Goal: Navigation & Orientation: Find specific page/section

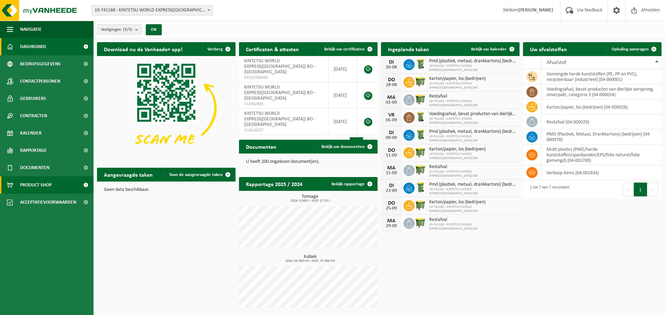
click at [33, 186] on span "Product Shop" at bounding box center [36, 185] width 32 height 17
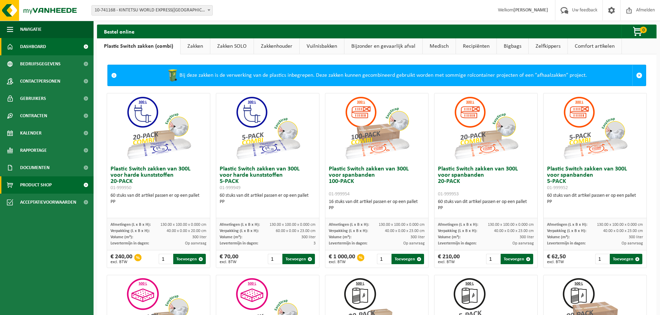
click at [29, 47] on span "Dashboard" at bounding box center [33, 46] width 26 height 17
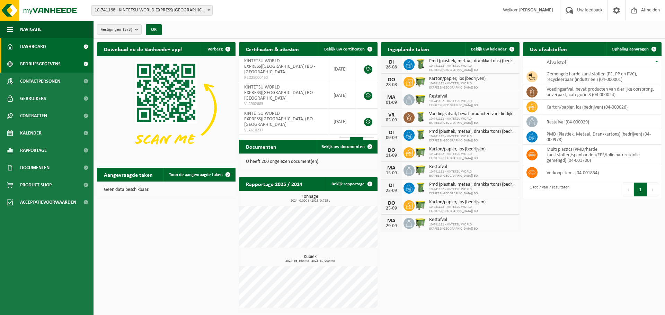
click at [37, 63] on span "Bedrijfsgegevens" at bounding box center [40, 63] width 41 height 17
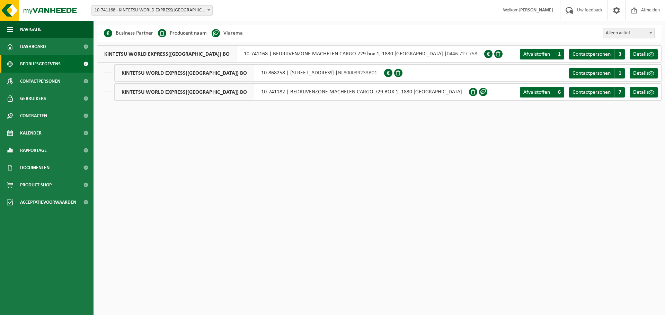
click at [179, 91] on span "KINTETSU WORLD EXPRESS(BENELUX) BO" at bounding box center [185, 92] width 140 height 17
click at [193, 34] on li "Producent naam" at bounding box center [182, 33] width 49 height 10
click at [30, 30] on span "Navigatie" at bounding box center [30, 29] width 21 height 17
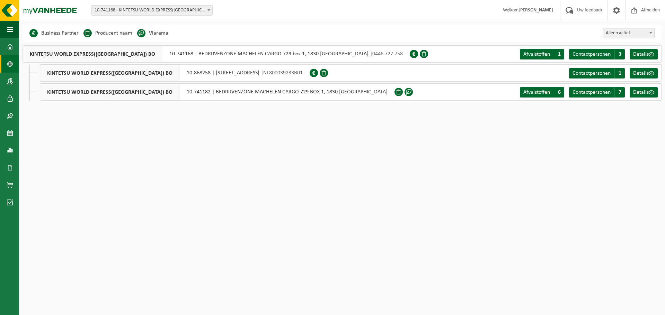
click at [29, 30] on div "Business Partner Producent naam Treatment Center Data Center Gearchiveerd Vlare…" at bounding box center [342, 33] width 639 height 17
click at [6, 28] on button "Navigatie" at bounding box center [9, 29] width 19 height 17
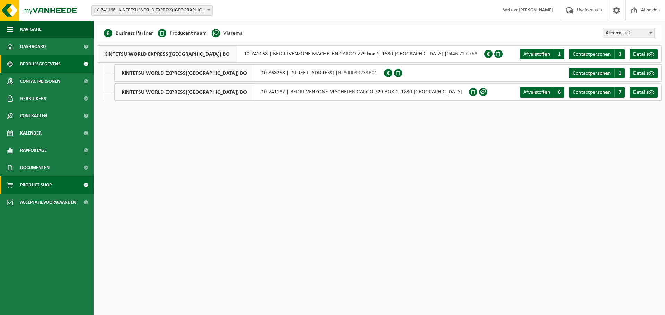
click at [42, 181] on span "Product Shop" at bounding box center [36, 185] width 32 height 17
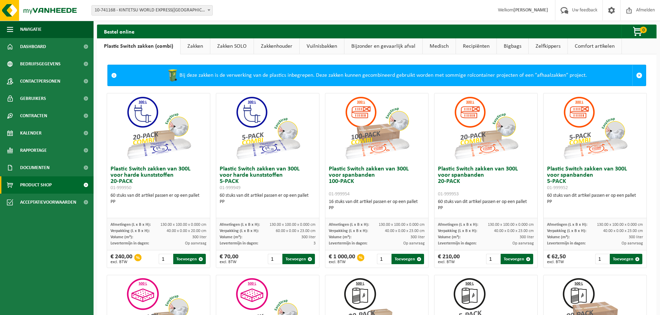
click at [326, 44] on link "Vuilnisbakken" at bounding box center [322, 46] width 44 height 16
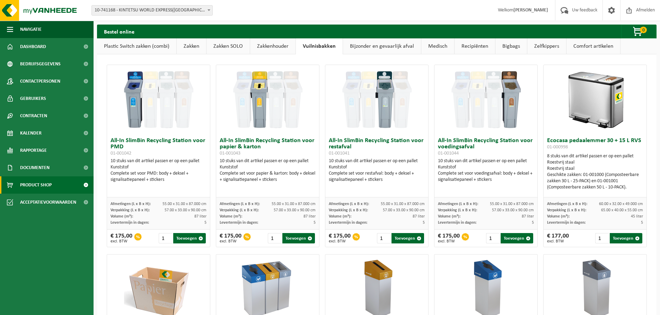
click at [376, 45] on link "Bijzonder en gevaarlijk afval" at bounding box center [382, 46] width 78 height 16
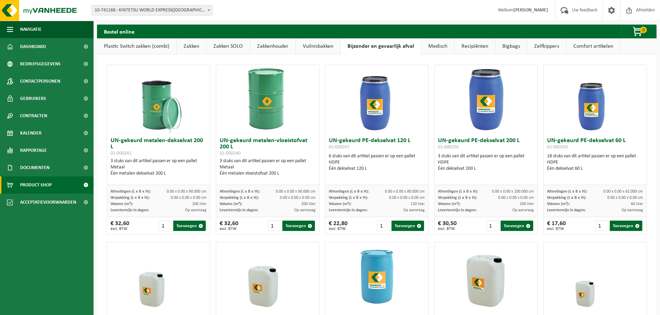
click at [436, 45] on link "Medisch" at bounding box center [437, 46] width 33 height 16
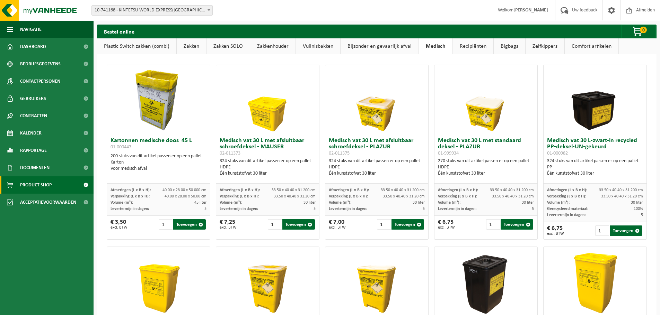
click at [470, 45] on link "Recipiënten" at bounding box center [473, 46] width 41 height 16
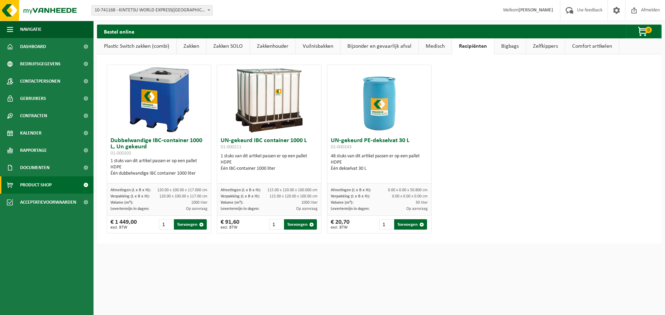
click at [431, 46] on link "Medisch" at bounding box center [435, 46] width 33 height 16
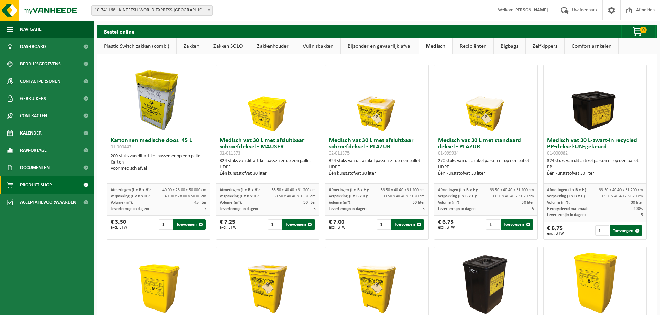
click at [502, 42] on link "Bigbags" at bounding box center [509, 46] width 32 height 16
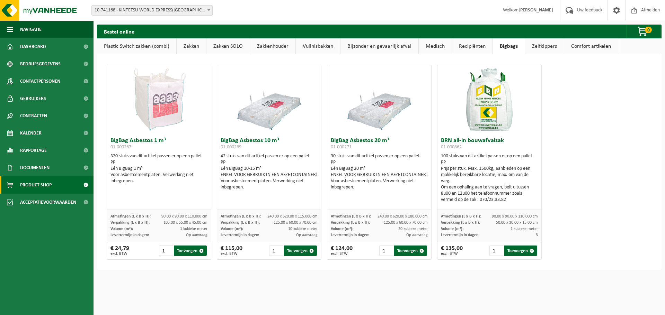
click at [538, 46] on link "Zelfkippers" at bounding box center [544, 46] width 39 height 16
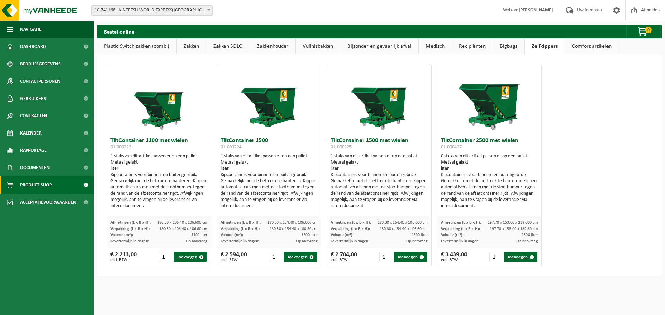
click at [589, 43] on link "Comfort artikelen" at bounding box center [592, 46] width 54 height 16
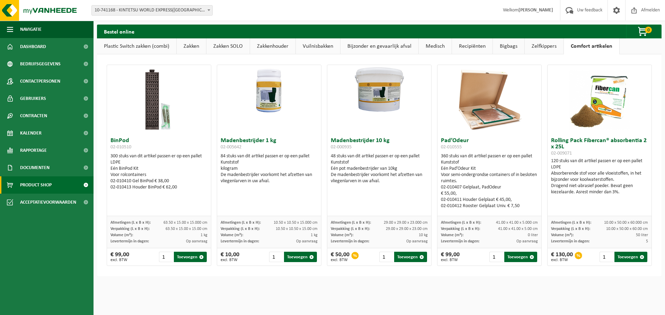
click at [540, 45] on link "Zelfkippers" at bounding box center [544, 46] width 39 height 16
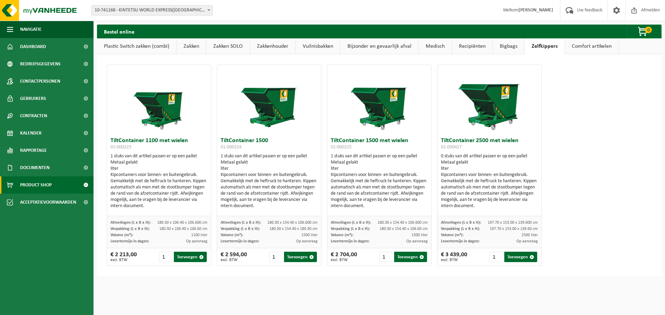
click at [509, 45] on link "Bigbags" at bounding box center [509, 46] width 32 height 16
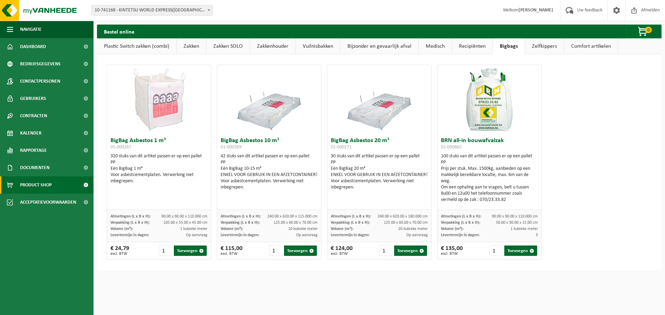
click at [465, 47] on link "Recipiënten" at bounding box center [472, 46] width 41 height 16
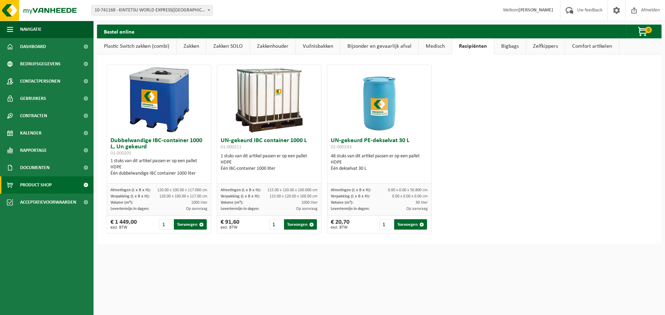
click at [426, 47] on link "Medisch" at bounding box center [435, 46] width 33 height 16
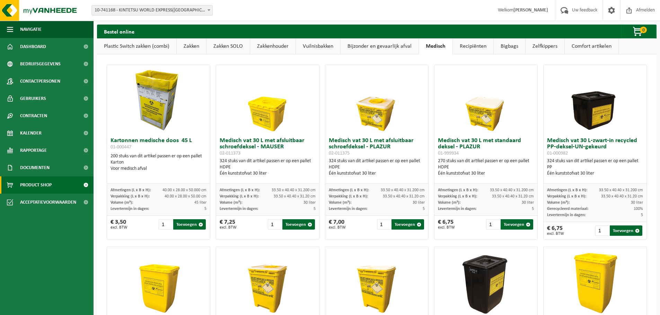
click at [394, 45] on link "Bijzonder en gevaarlijk afval" at bounding box center [379, 46] width 78 height 16
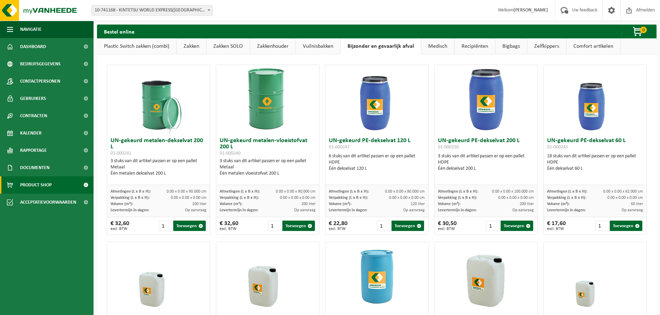
click at [308, 44] on link "Vuilnisbakken" at bounding box center [318, 46] width 44 height 16
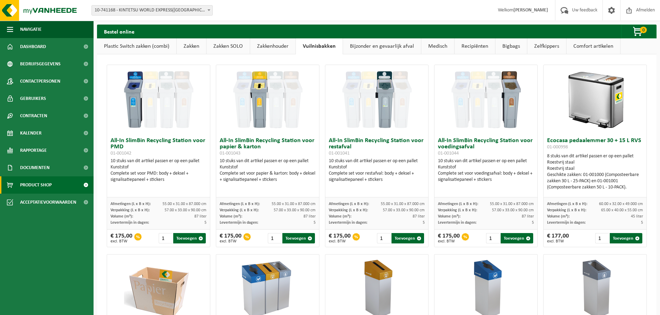
click at [271, 48] on link "Zakkenhouder" at bounding box center [272, 46] width 45 height 16
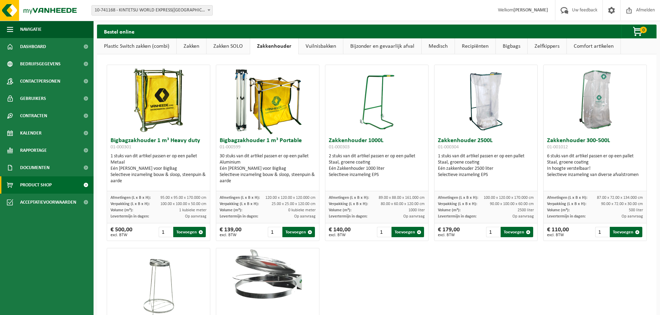
click at [228, 47] on link "Zakken SOLO" at bounding box center [227, 46] width 43 height 16
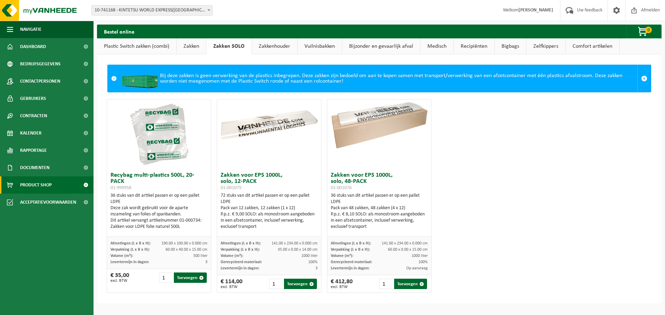
click at [187, 49] on link "Zakken" at bounding box center [191, 46] width 29 height 16
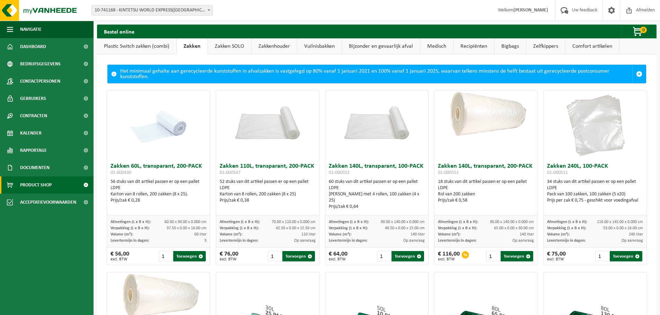
click at [127, 45] on link "Plastic Switch zakken (combi)" at bounding box center [136, 46] width 79 height 16
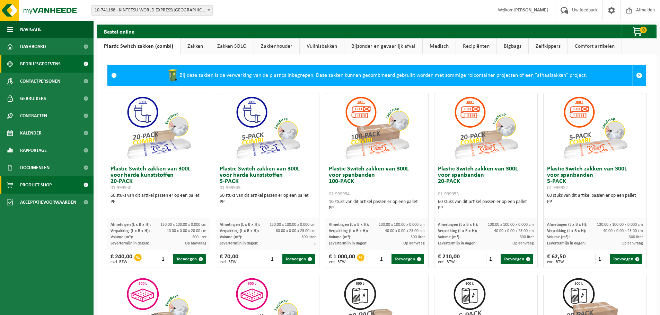
click at [44, 61] on span "Bedrijfsgegevens" at bounding box center [40, 63] width 41 height 17
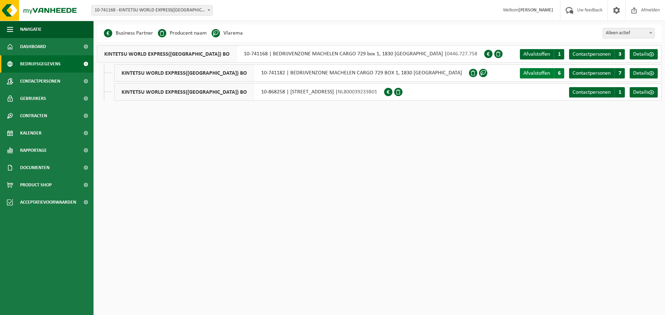
click at [540, 72] on span "Afvalstoffen" at bounding box center [536, 74] width 27 height 6
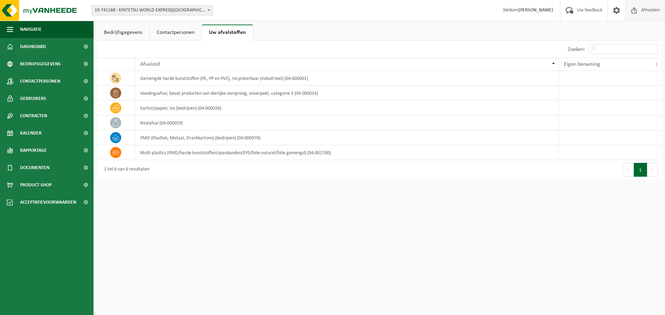
click at [648, 10] on span "Afmelden" at bounding box center [650, 10] width 22 height 20
